Goal: Task Accomplishment & Management: Manage account settings

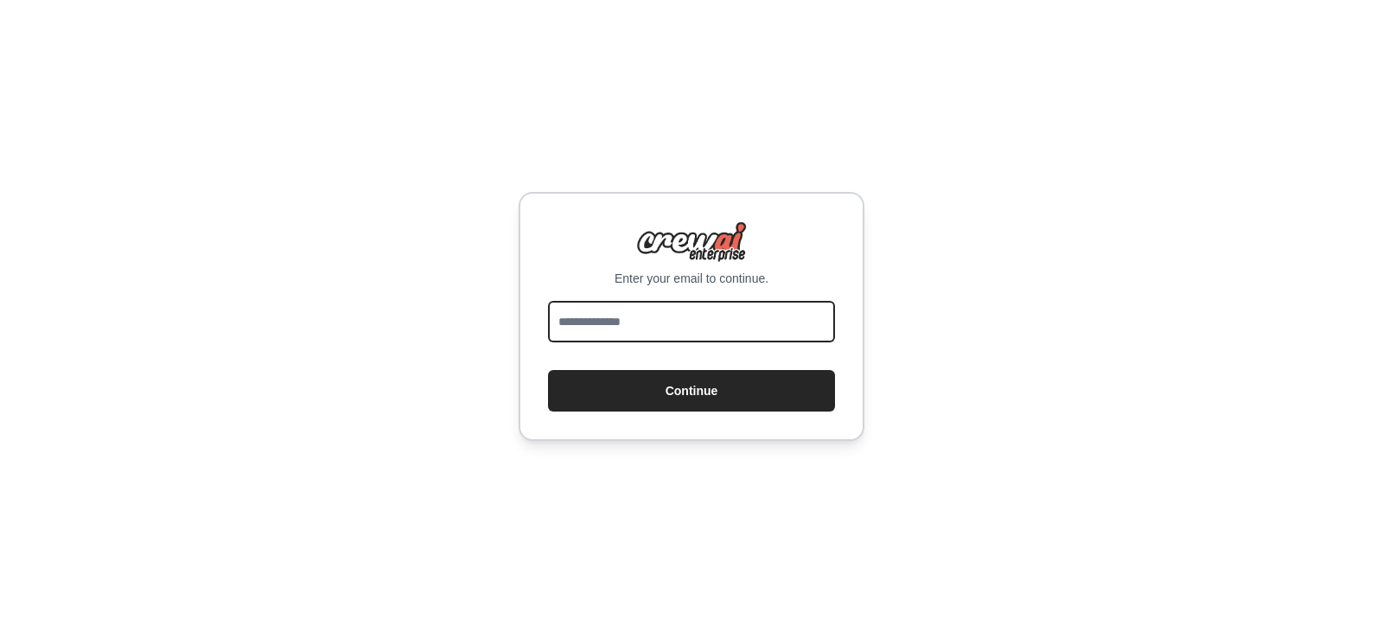
drag, startPoint x: 0, startPoint y: 0, endPoint x: 623, endPoint y: 309, distance: 695.7
click at [623, 309] on input "email" at bounding box center [691, 322] width 287 height 42
type input "**********"
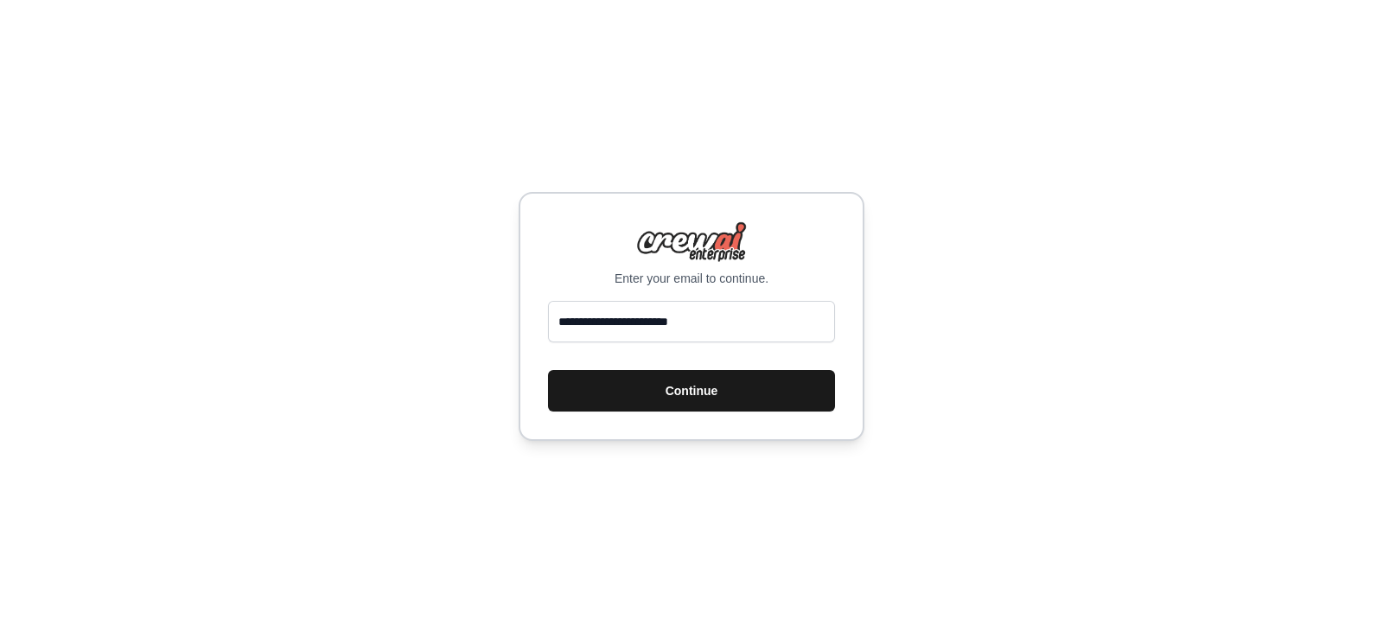
click at [683, 371] on button "Continue" at bounding box center [691, 391] width 287 height 42
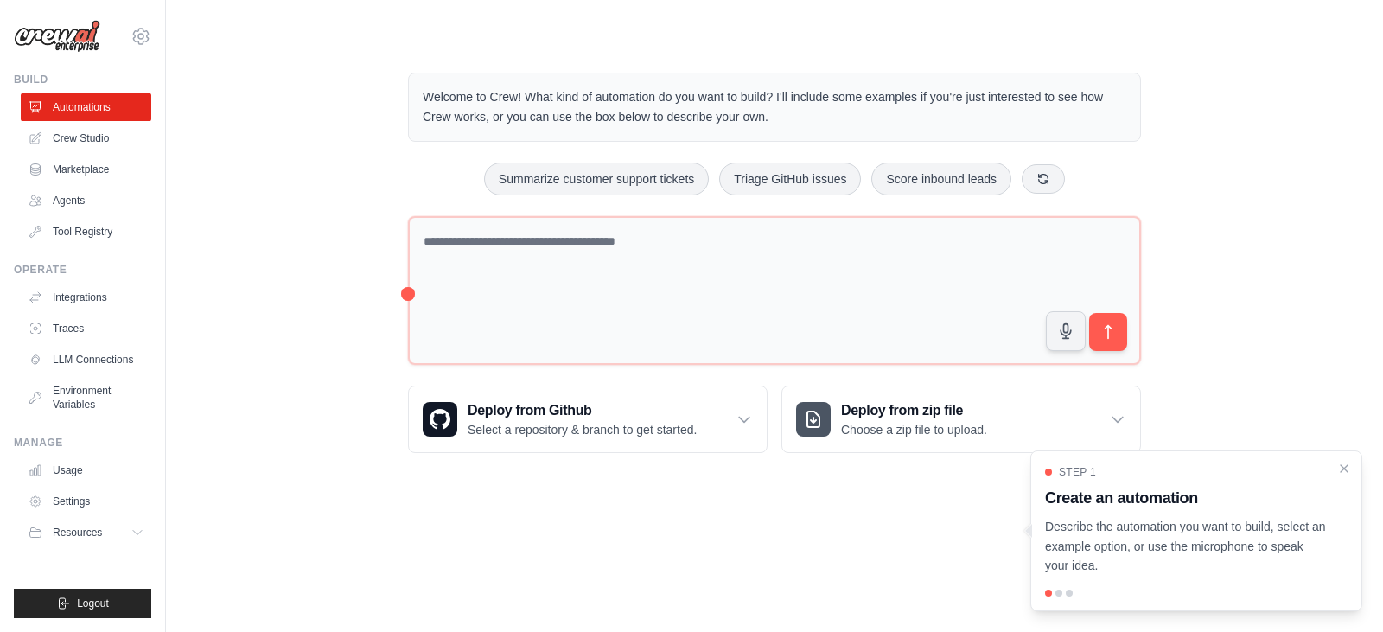
click at [738, 92] on p "Welcome to Crew! What kind of automation do you want to build? I'll include som…" at bounding box center [775, 107] width 704 height 40
click at [102, 306] on link "Integrations" at bounding box center [87, 298] width 131 height 28
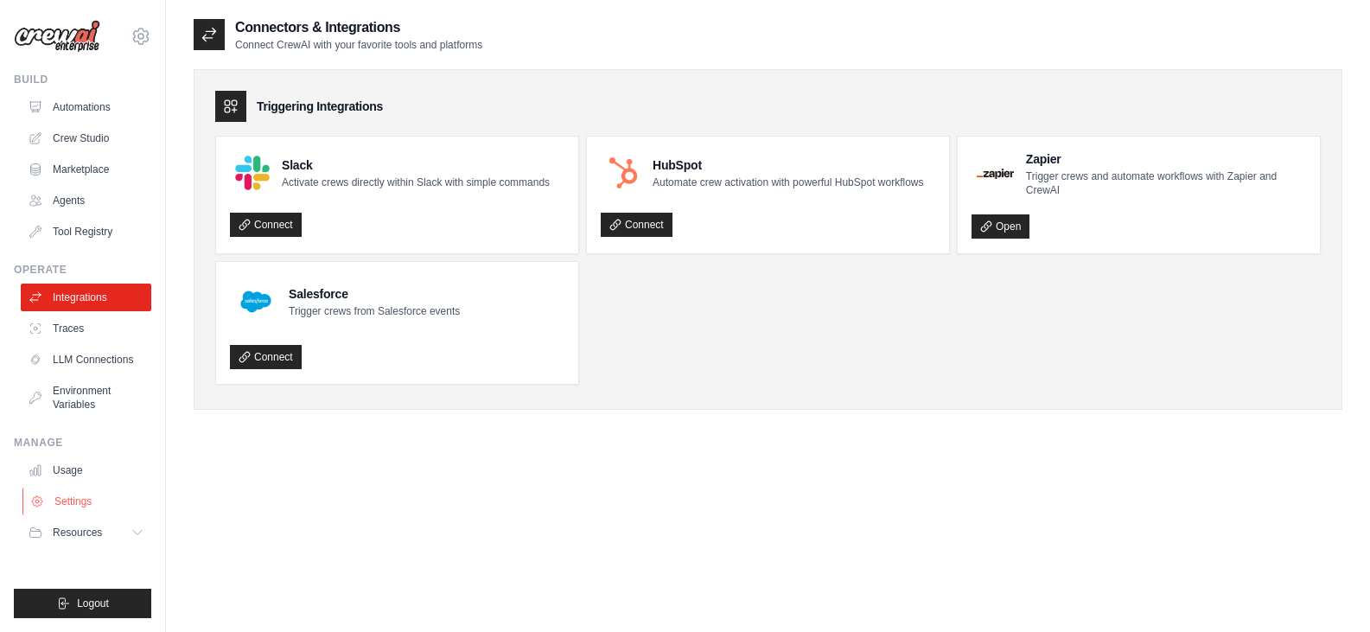
click at [98, 493] on link "Settings" at bounding box center [87, 502] width 131 height 28
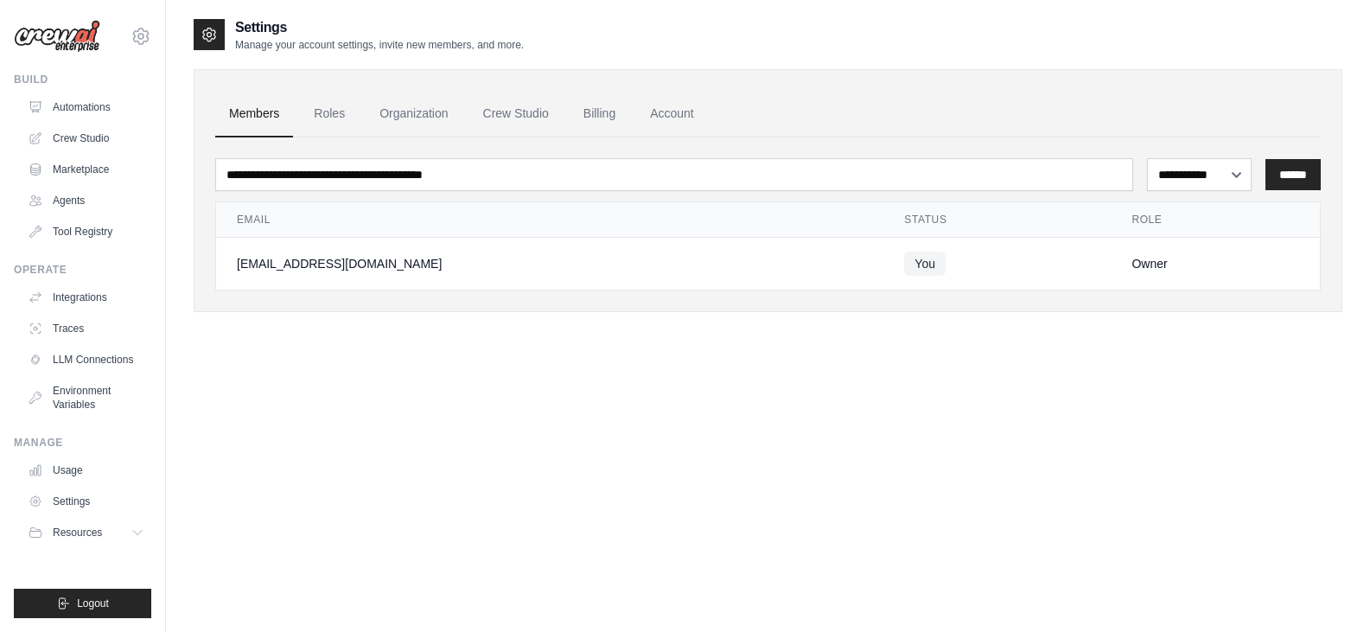
scroll to position [35, 0]
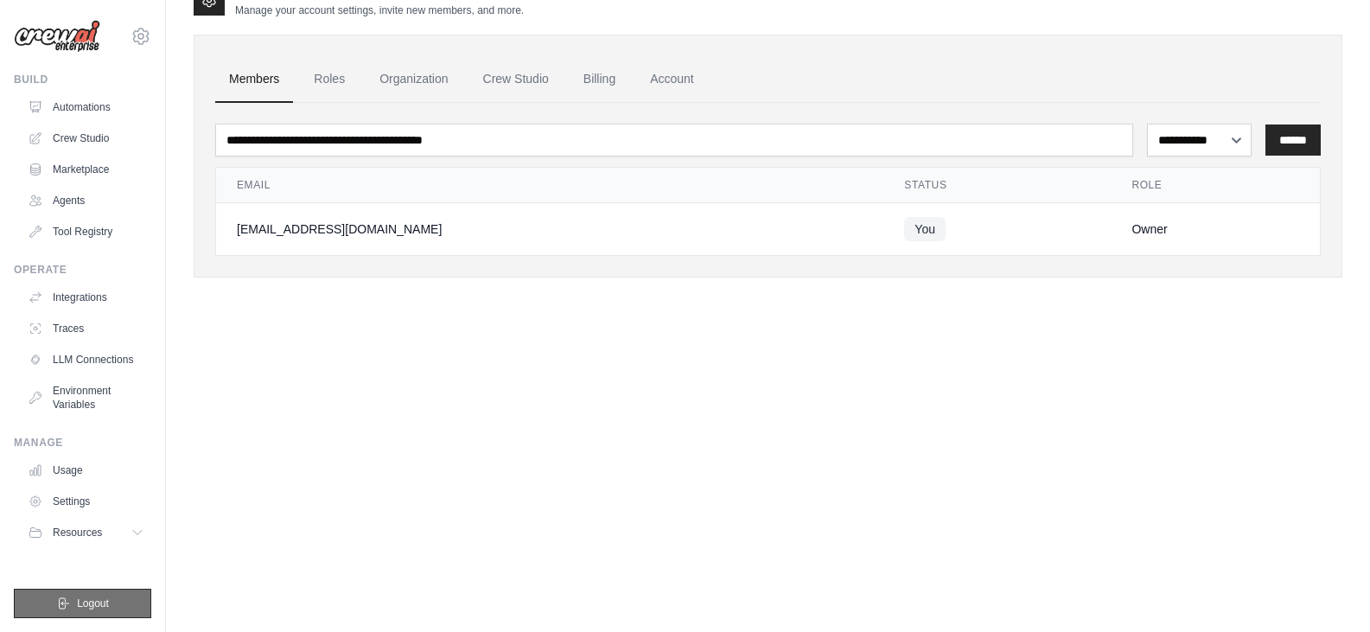
click at [113, 601] on button "Logout" at bounding box center [82, 603] width 137 height 29
